Goal: Communication & Community: Answer question/provide support

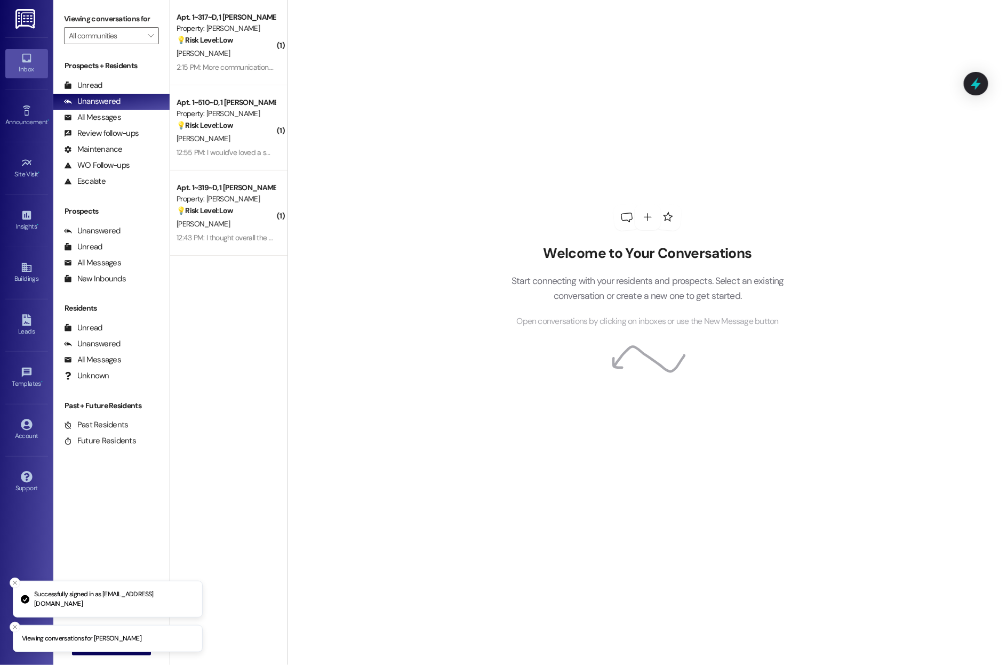
click at [31, 57] on icon at bounding box center [27, 58] width 12 height 12
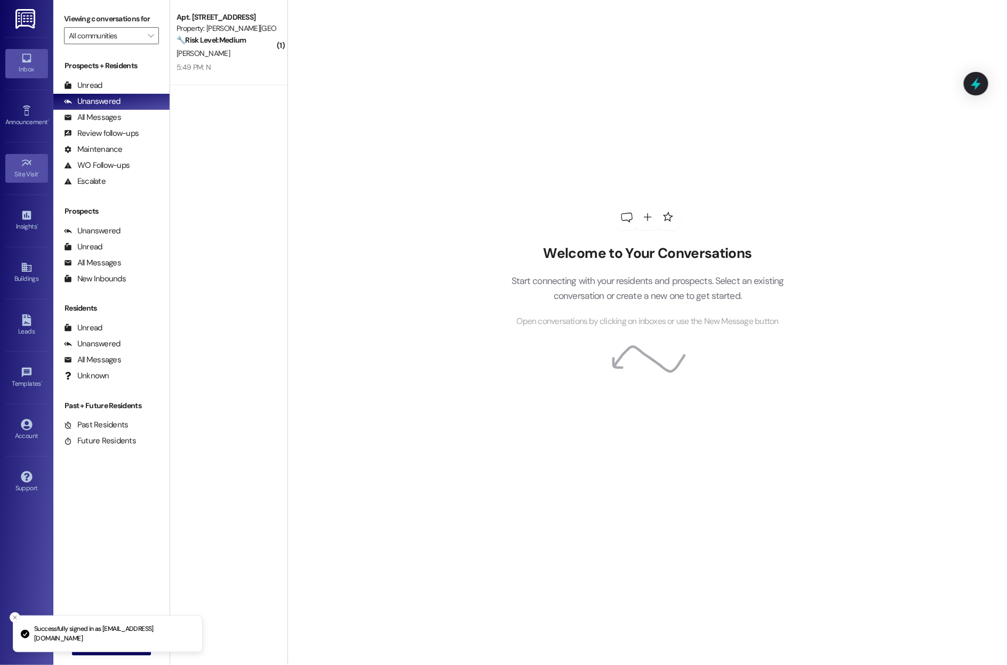
click at [30, 167] on icon at bounding box center [27, 163] width 12 height 12
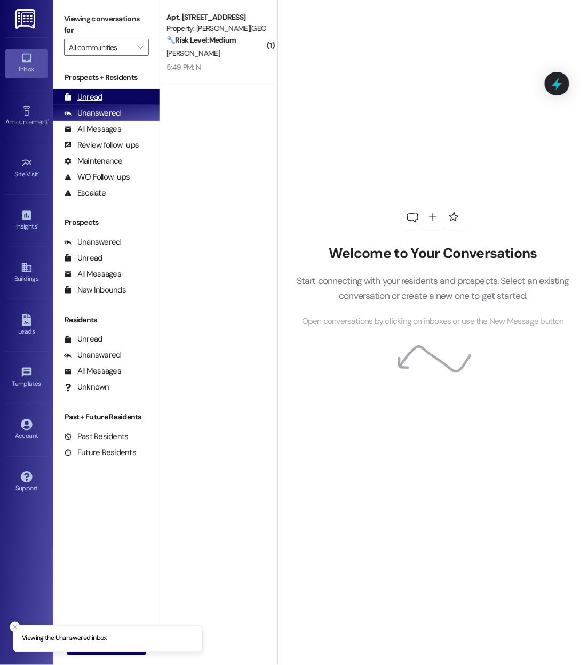
click at [82, 98] on div "Unread" at bounding box center [83, 97] width 38 height 11
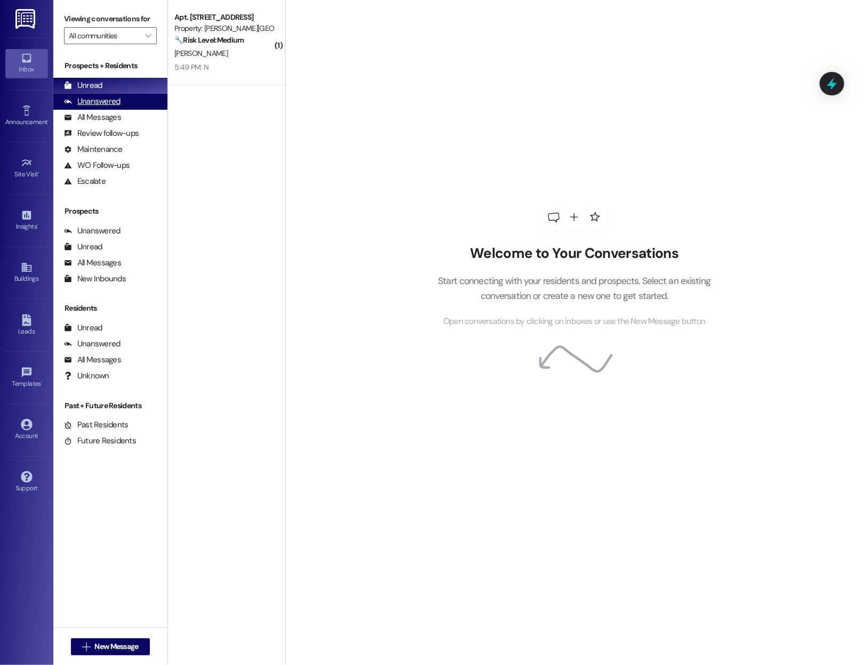
click at [101, 110] on div "Unanswered (0)" at bounding box center [110, 102] width 114 height 16
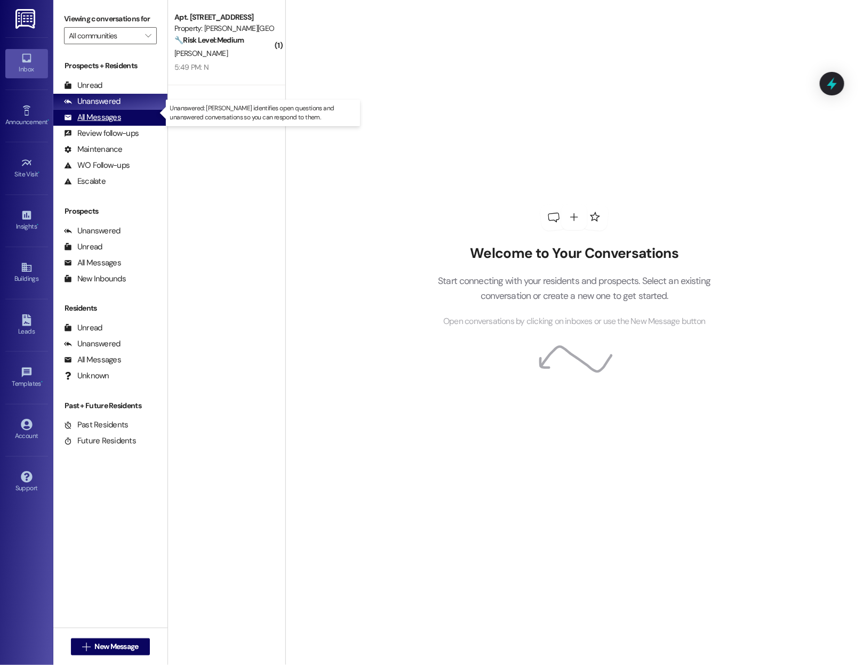
click at [103, 123] on div "All Messages" at bounding box center [92, 117] width 57 height 11
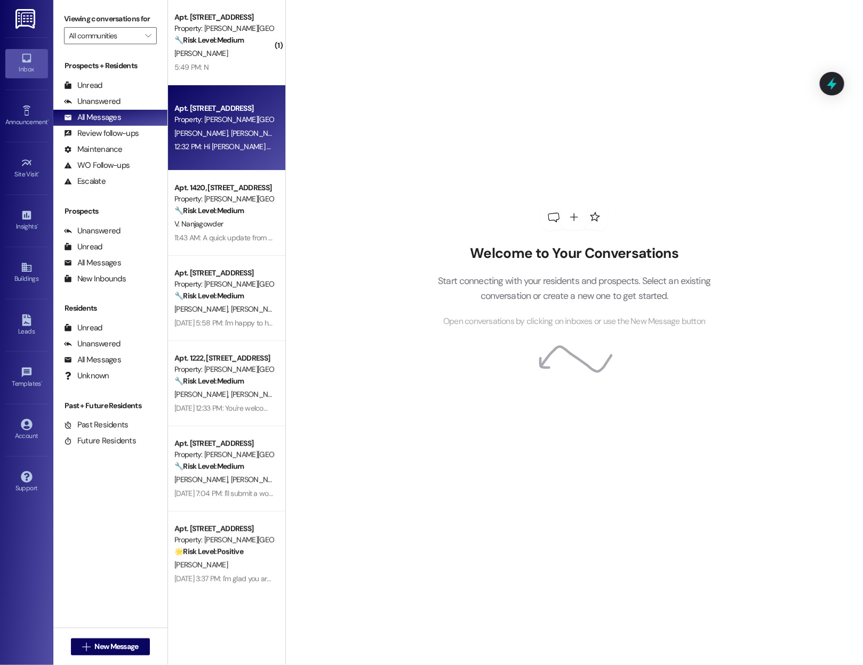
click at [218, 139] on div "R. Valadao P. Oliveira" at bounding box center [223, 133] width 101 height 13
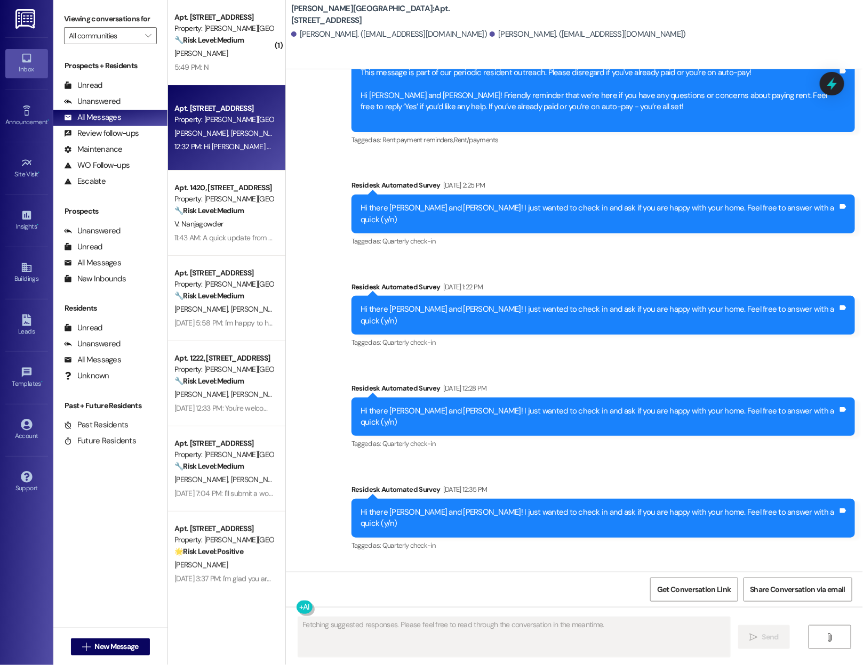
scroll to position [4081, 0]
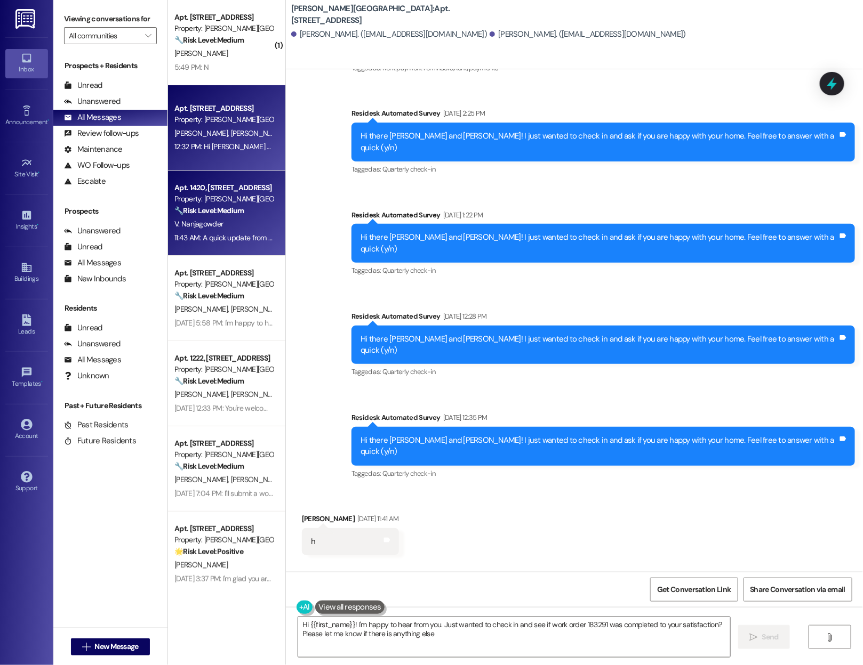
type textarea "Hi {{first_name}}! I'm happy to hear from you. Just wanted to check in and see …"
click at [220, 221] on div "V. Nanjagowder" at bounding box center [223, 224] width 101 height 13
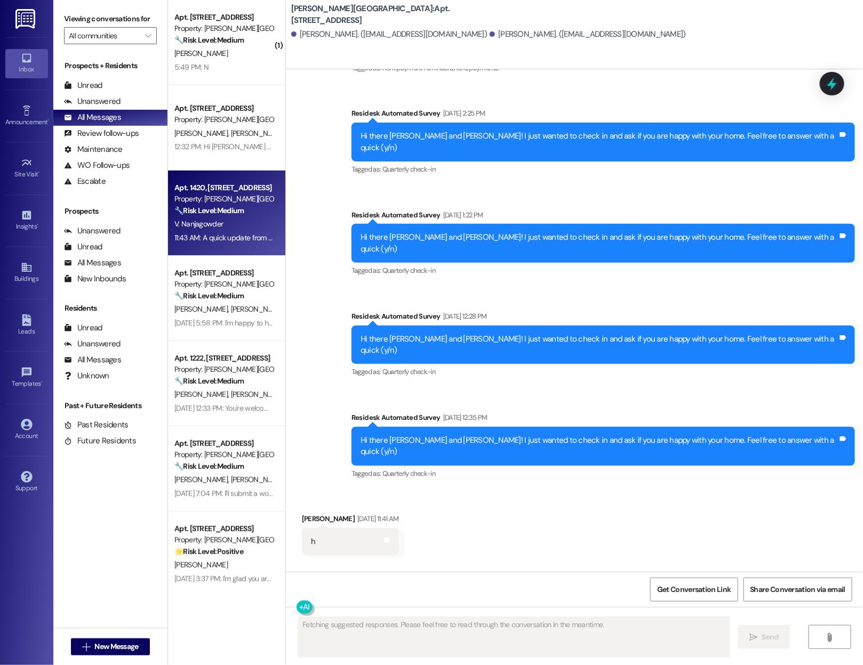
scroll to position [275, 0]
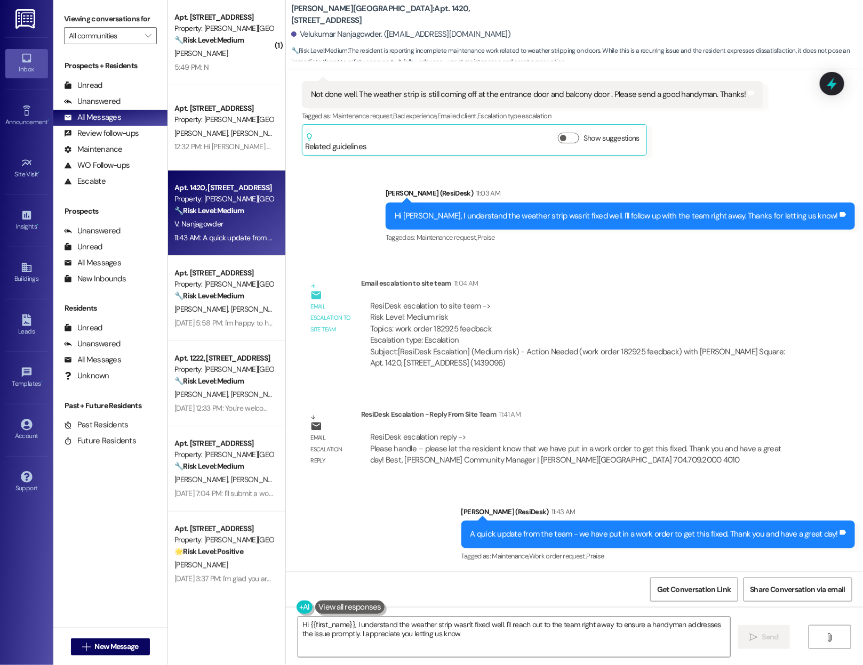
type textarea "Hi {{first_name}}, I understand the weather strip wasn't fixed well. I'll reach…"
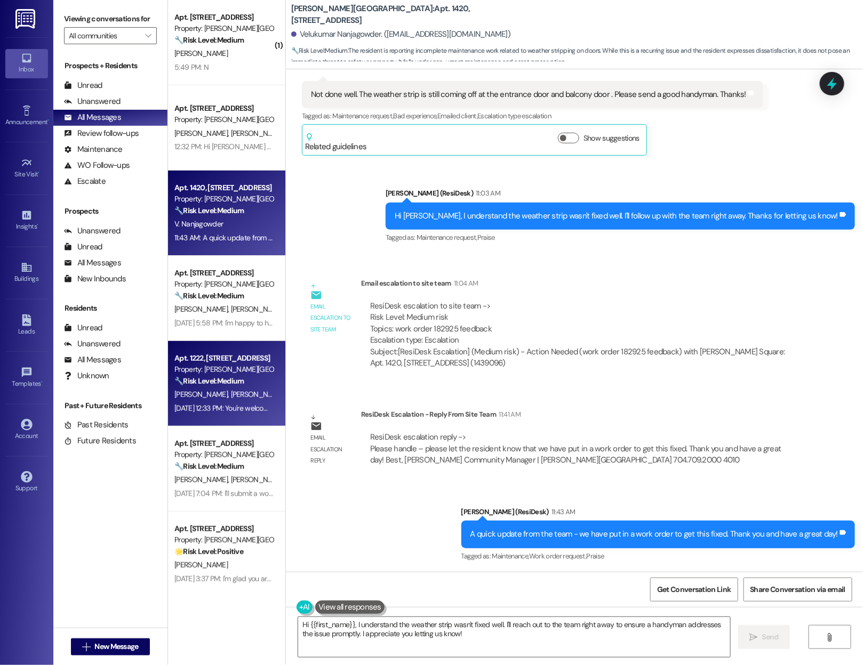
click at [215, 389] on div "A. Fletcher T. Smith" at bounding box center [223, 394] width 101 height 13
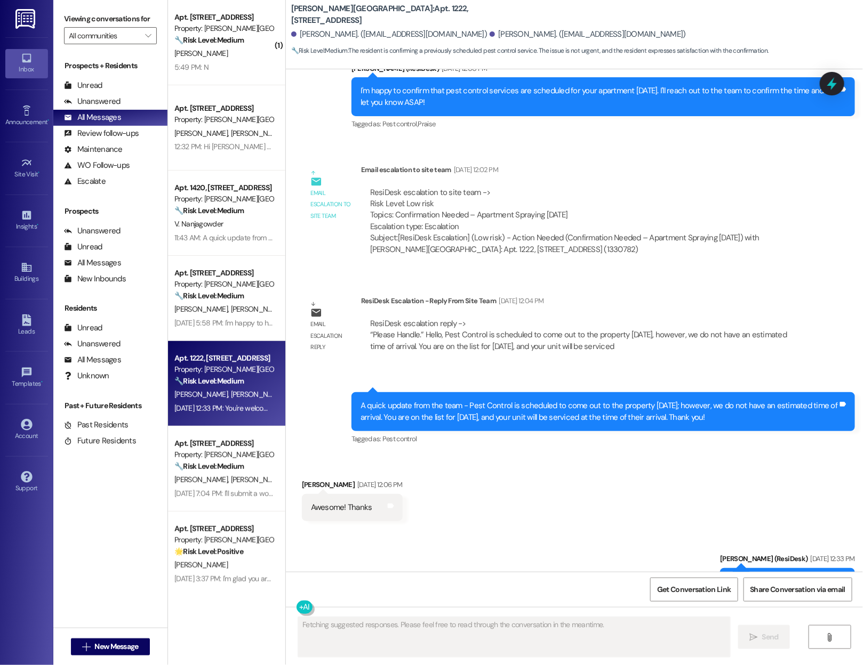
scroll to position [3249, 0]
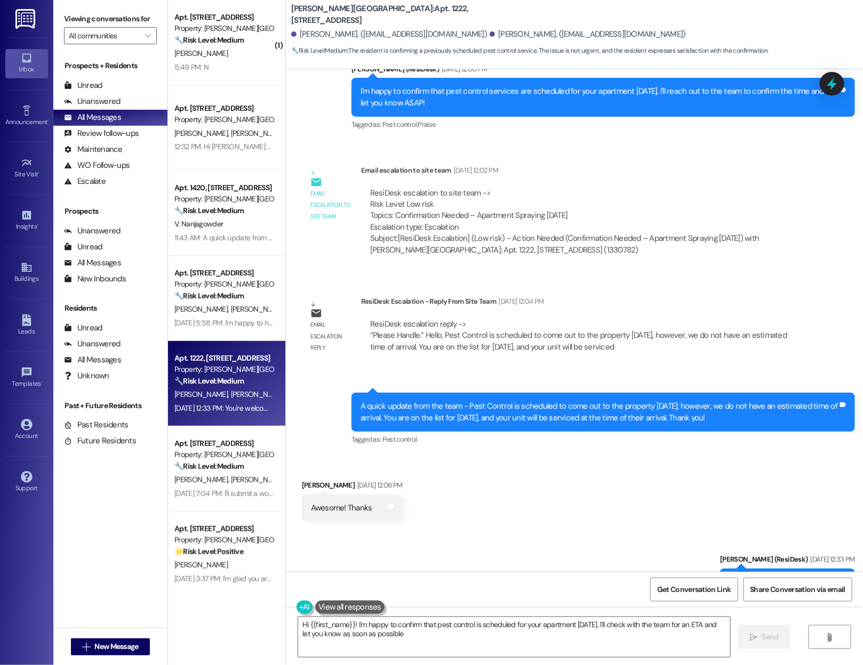
type textarea "Hi {{first_name}}! I'm happy to confirm that pest control is scheduled for your…"
click at [26, 179] on link "Site Visit •" at bounding box center [26, 168] width 43 height 29
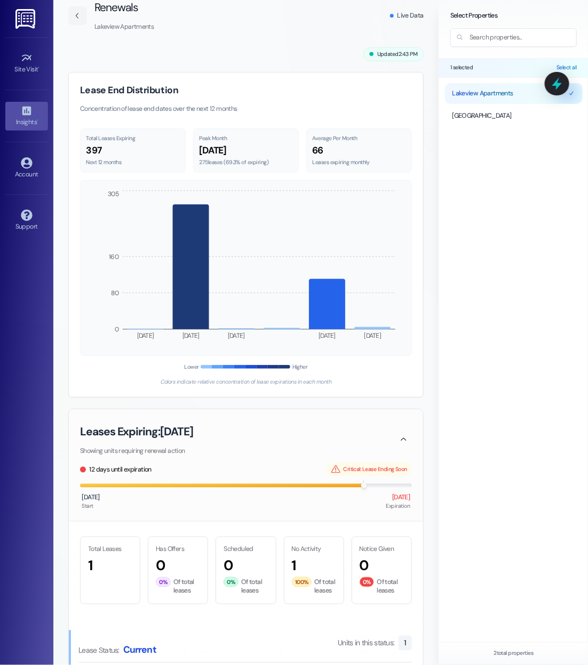
scroll to position [999, 0]
